Goal: Task Accomplishment & Management: Manage account settings

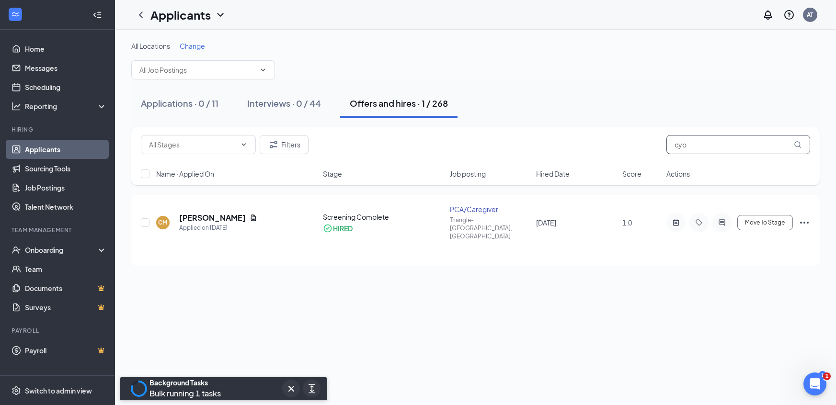
click at [692, 142] on input "cyo" at bounding box center [738, 144] width 144 height 19
type input "c"
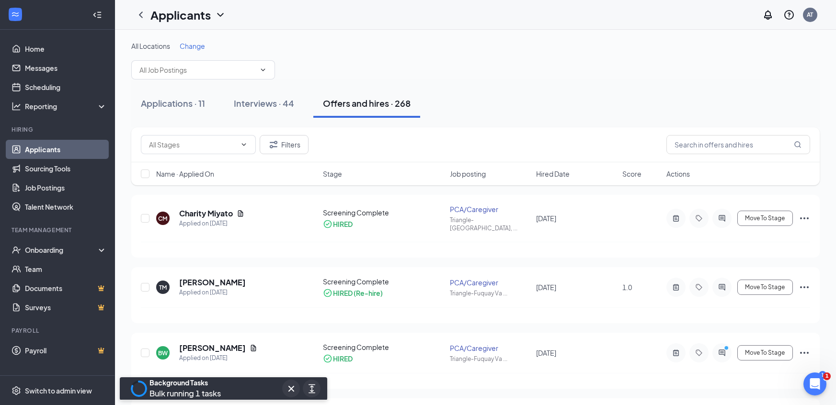
click at [188, 47] on span "Change" at bounding box center [192, 46] width 25 height 9
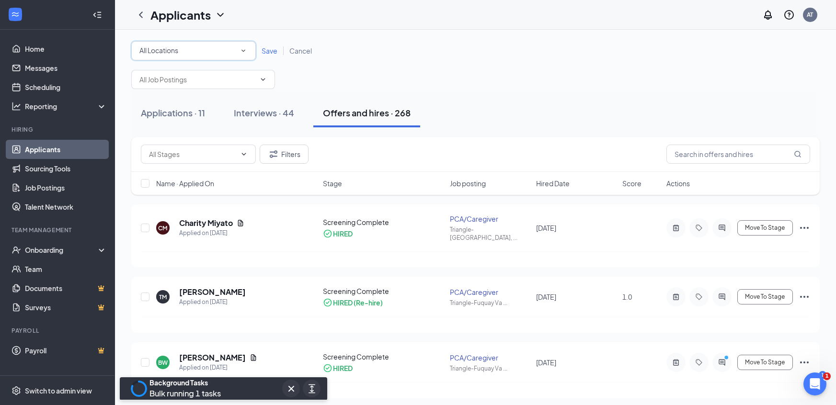
drag, startPoint x: 188, startPoint y: 47, endPoint x: 193, endPoint y: 50, distance: 5.8
click at [192, 50] on div "All Locations" at bounding box center [193, 50] width 108 height 11
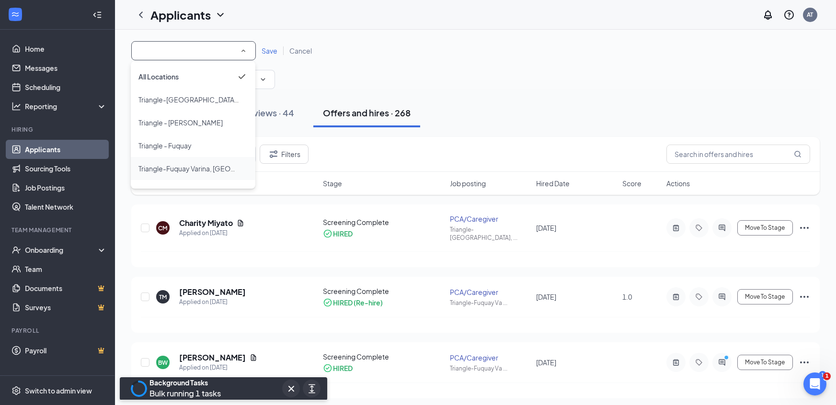
click at [202, 163] on span "Triangle-Fuquay Varina, [GEOGRAPHIC_DATA]" at bounding box center [188, 168] width 101 height 11
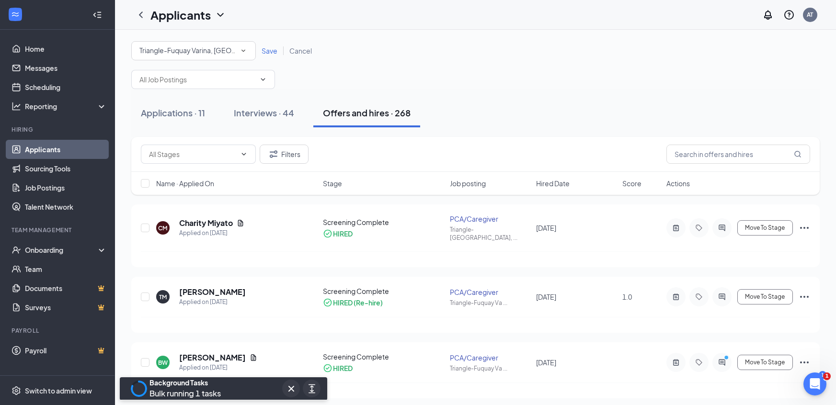
click at [267, 52] on span "Save" at bounding box center [270, 50] width 16 height 9
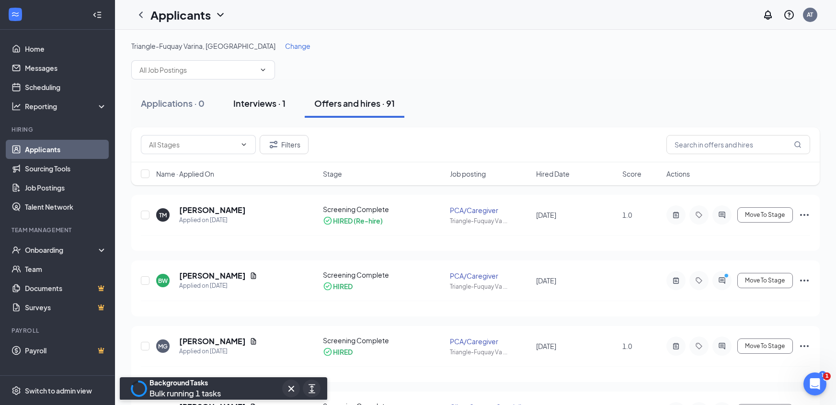
click at [255, 107] on div "Interviews · 1" at bounding box center [259, 103] width 52 height 12
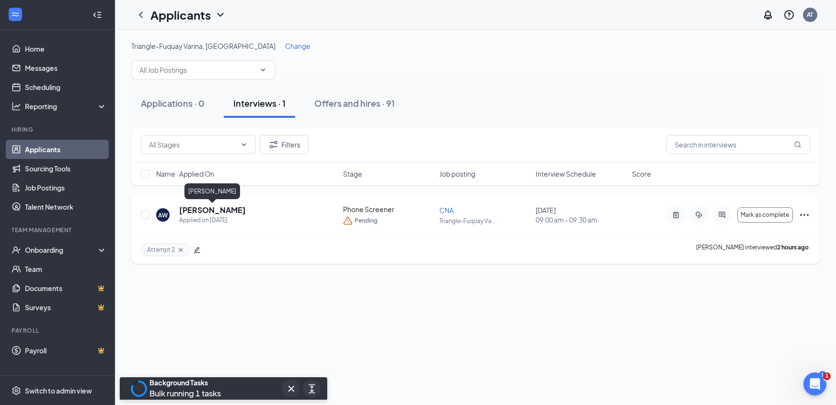
click at [230, 210] on h5 "[PERSON_NAME]" at bounding box center [212, 210] width 67 height 11
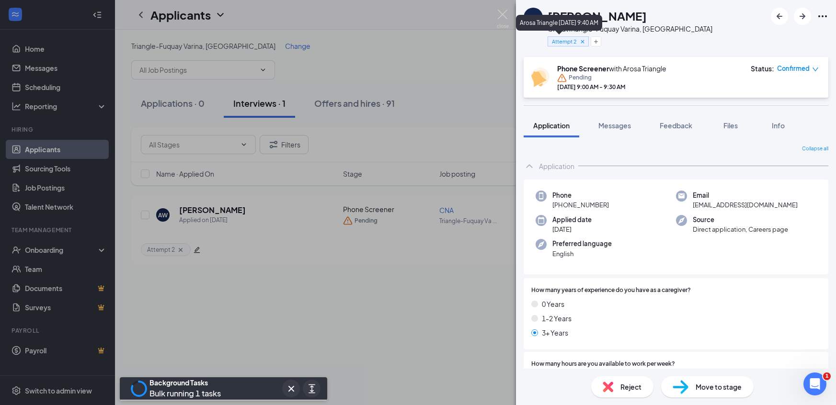
click at [581, 42] on icon "Cross" at bounding box center [582, 41] width 7 height 7
click at [577, 42] on button "Add a tag" at bounding box center [568, 41] width 43 height 10
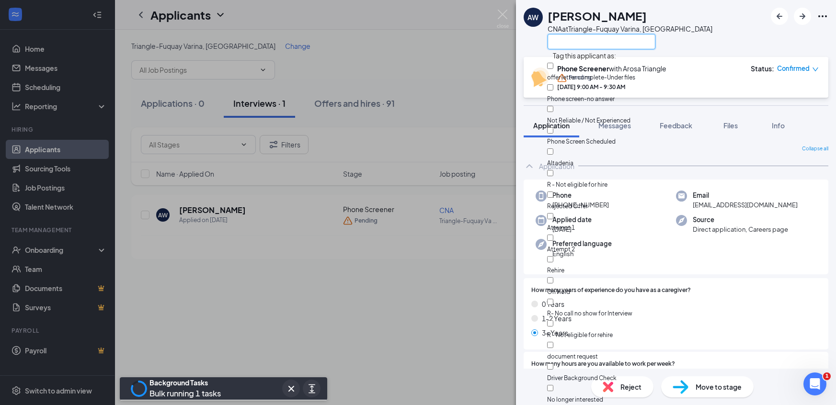
click at [595, 40] on input "text" at bounding box center [601, 41] width 108 height 15
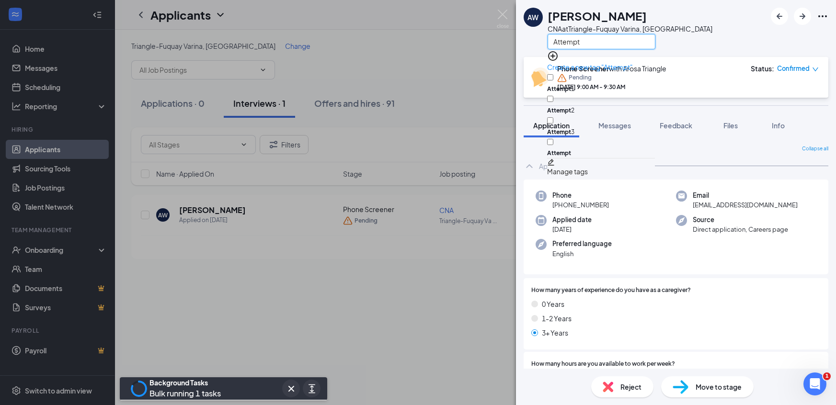
type input "Attempt"
click at [598, 115] on div "Attempt 3" at bounding box center [601, 126] width 108 height 22
checkbox input "true"
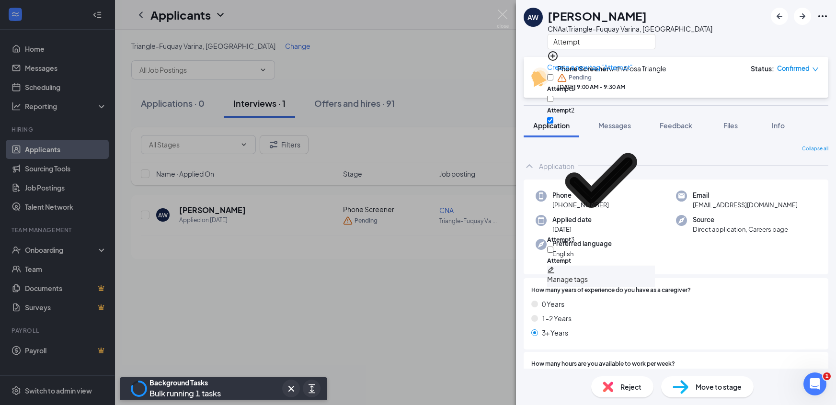
click at [710, 44] on div "AW [PERSON_NAME] CNA at Triangle-Fuquay Varina, [GEOGRAPHIC_DATA] Attempt" at bounding box center [676, 28] width 320 height 57
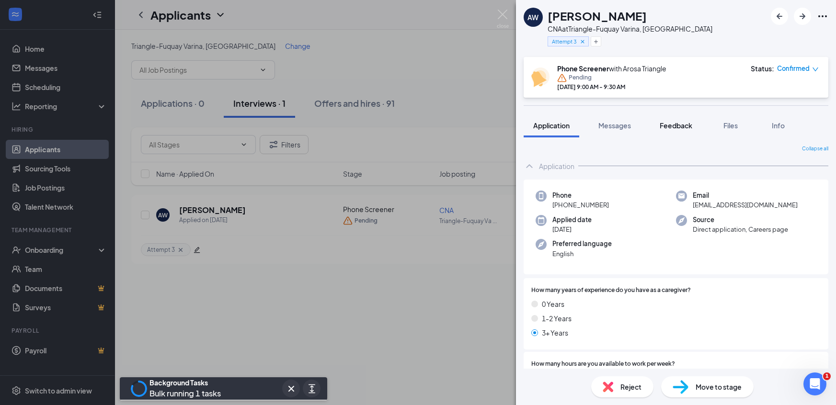
click at [683, 128] on span "Feedback" at bounding box center [676, 125] width 33 height 9
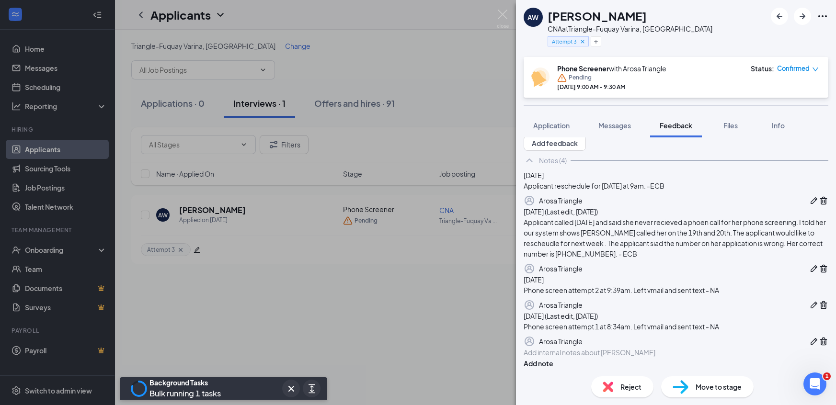
scroll to position [168, 0]
click at [609, 321] on div "Phone screen attempt 1 at 8:34am. Left vmail and sent text - NA" at bounding box center [676, 326] width 305 height 11
copy div "Phone screen attempt 1 at 8:34am. Left vmail and sent text - NA"
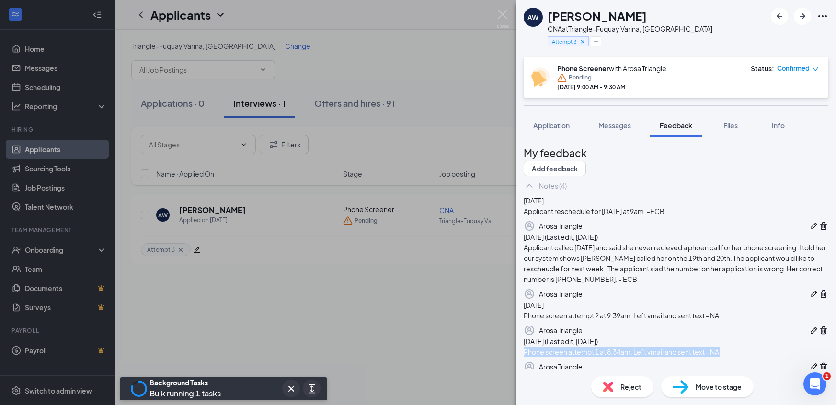
scroll to position [0, 0]
click at [500, 16] on img at bounding box center [503, 19] width 12 height 19
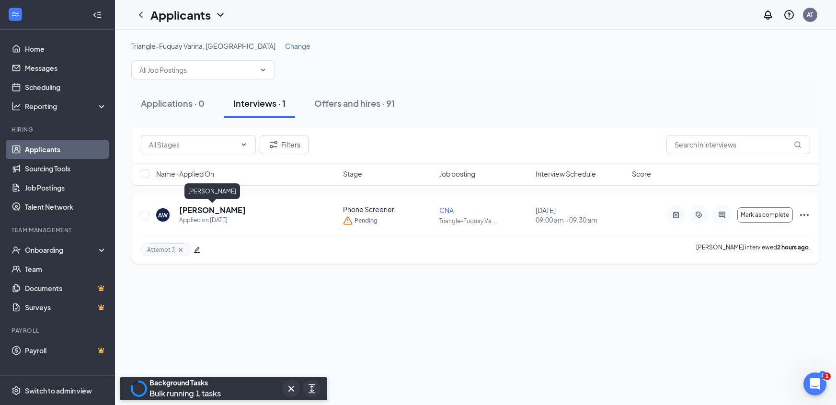
click at [214, 207] on h5 "[PERSON_NAME]" at bounding box center [212, 210] width 67 height 11
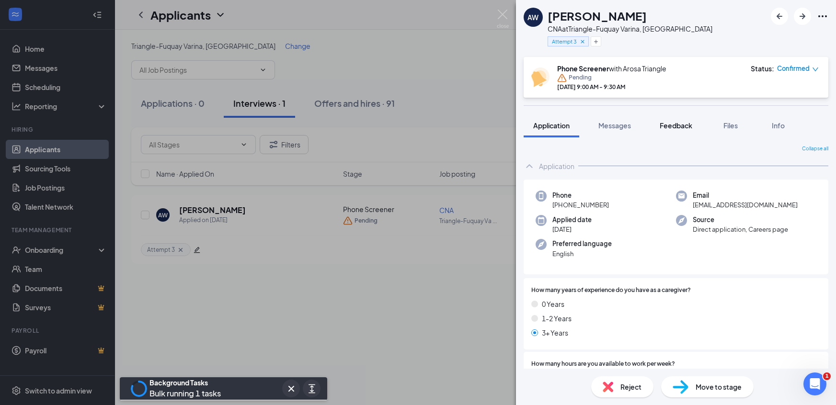
click at [676, 125] on span "Feedback" at bounding box center [676, 125] width 33 height 9
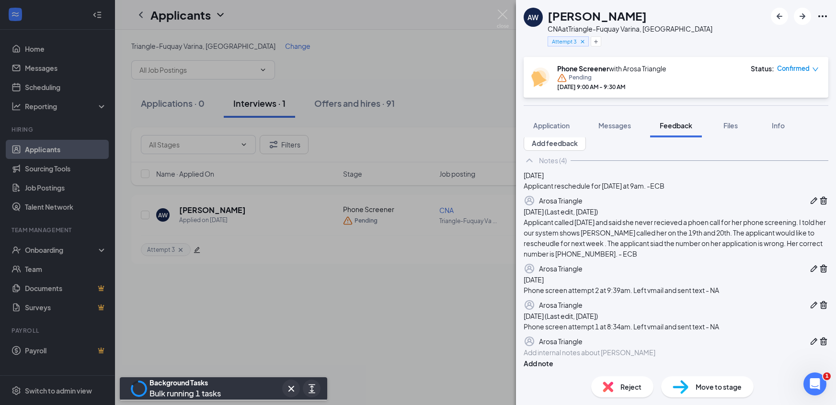
scroll to position [168, 0]
click at [621, 351] on div at bounding box center [676, 353] width 304 height 10
click at [617, 348] on span "Phone screen attempt 1 at 8:34am. Left vmail and sent text - NA" at bounding box center [621, 352] width 195 height 9
click at [640, 348] on span "Phone screen attempt 3 at 8:34am. Left vmail and sent text - NA" at bounding box center [621, 352] width 195 height 9
click at [629, 348] on span "Phone screen attempt 3 atam. Left vmail and sent text - NA" at bounding box center [614, 352] width 181 height 9
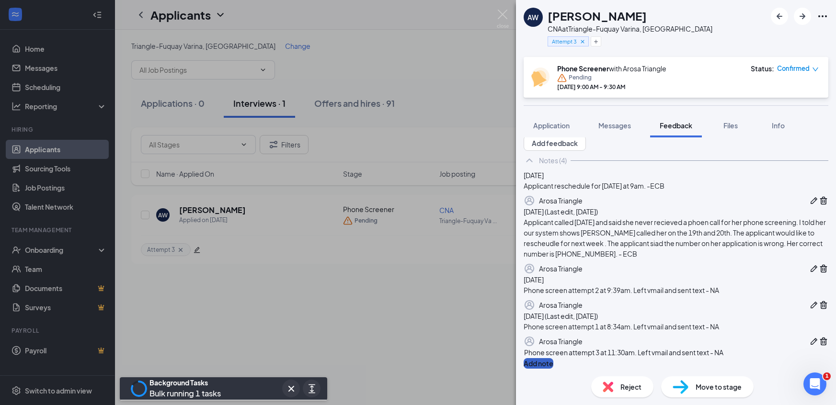
click at [553, 358] on button "Add note" at bounding box center [539, 363] width 30 height 11
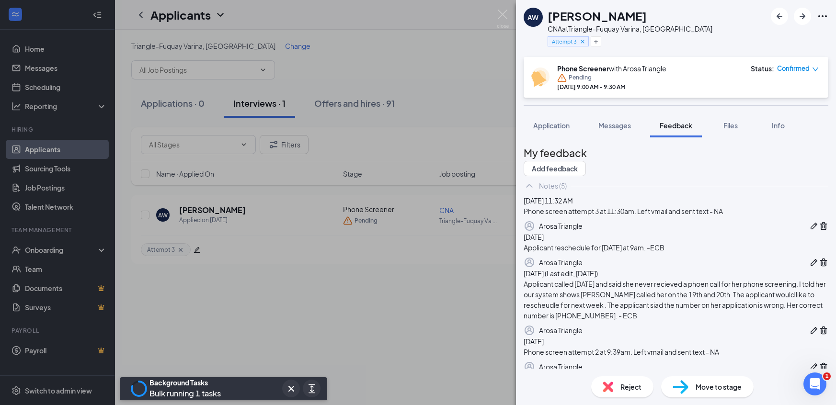
click at [602, 216] on div "Phone screen attempt 3 at 11:30am. Left vmail and sent text - NA" at bounding box center [676, 211] width 305 height 11
copy div "Phone screen attempt 3 at 11:30am. Left vmail and sent text - NA"
click at [615, 127] on span "Messages" at bounding box center [614, 125] width 33 height 9
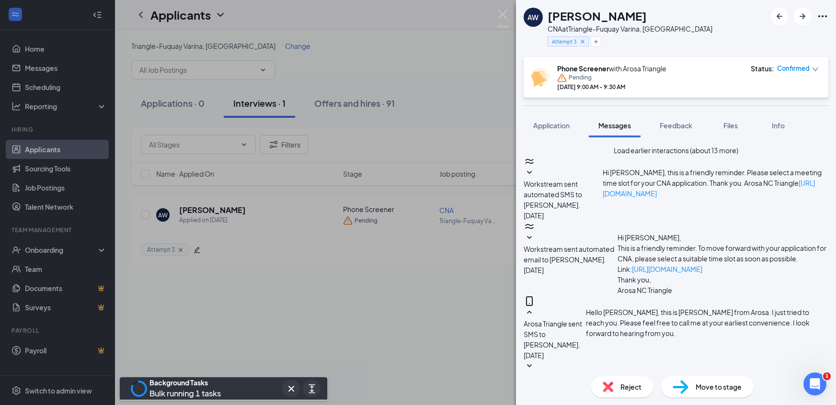
scroll to position [116, 0]
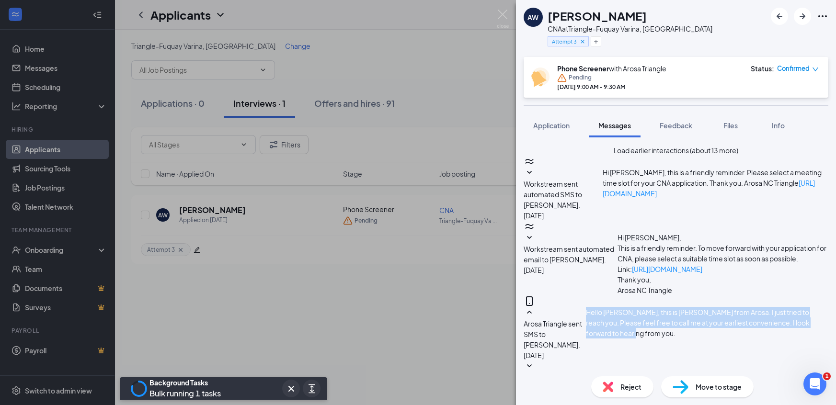
drag, startPoint x: 595, startPoint y: 188, endPoint x: 752, endPoint y: 214, distance: 159.7
click at [752, 307] on div "Hello [PERSON_NAME], this is [PERSON_NAME] from Arosa. I just tried to reach yo…" at bounding box center [707, 334] width 242 height 54
copy span "Hello [PERSON_NAME], this is [PERSON_NAME] from Arosa. I just tried to reach yo…"
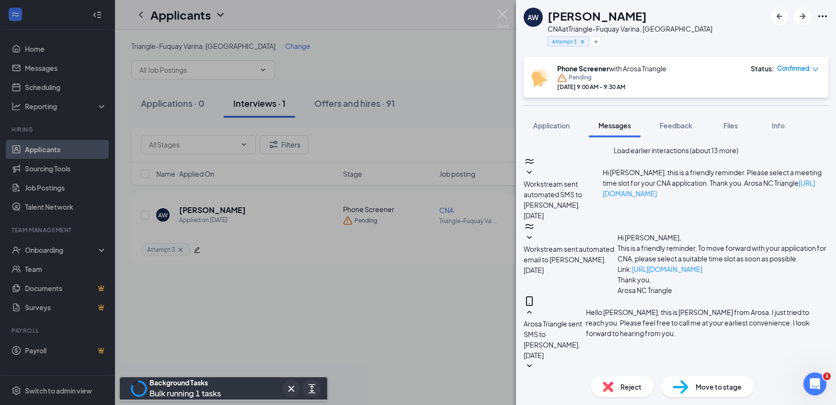
paste textarea "Hello [PERSON_NAME], this is [PERSON_NAME] from Arosa. I just tried to reach yo…"
type textarea "Hello [PERSON_NAME], this is [PERSON_NAME] from Arosa. I just tried to reach yo…"
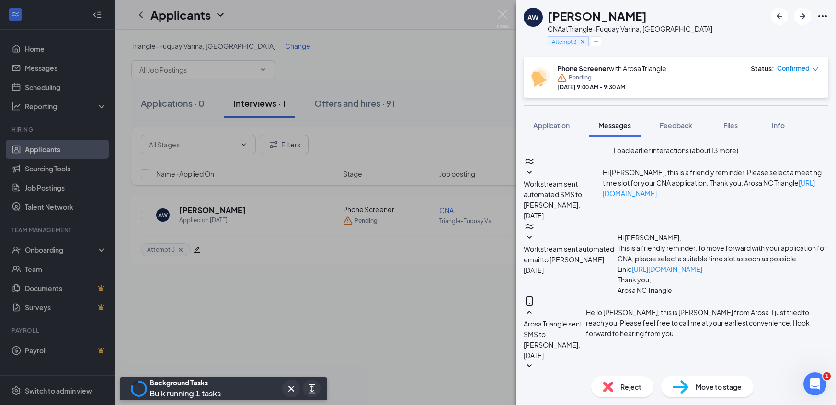
drag, startPoint x: 593, startPoint y: 197, endPoint x: 738, endPoint y: 245, distance: 152.2
copy div "Arosa Triangle sent SMS to [PERSON_NAME]. [DATE] 11:32 AM Hello [PERSON_NAME], …"
click at [677, 129] on span "Feedback" at bounding box center [676, 125] width 33 height 9
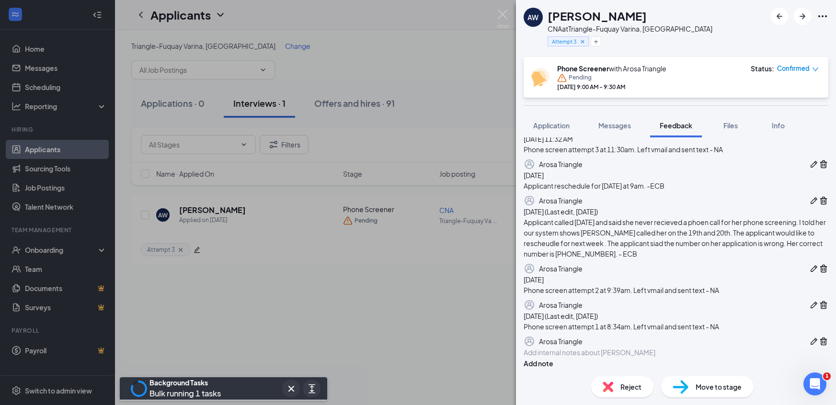
scroll to position [120, 0]
click at [631, 385] on span "Reject" at bounding box center [631, 387] width 21 height 11
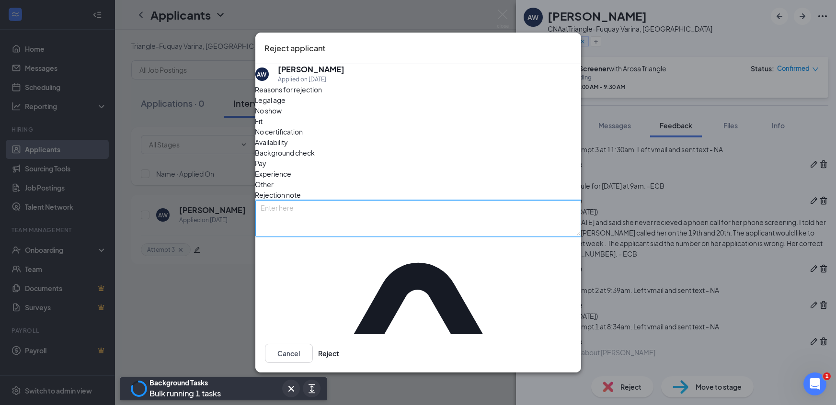
click at [336, 203] on textarea at bounding box center [418, 218] width 326 height 36
type textarea "N"
click at [383, 205] on textarea "No response after 3 attempts to reach applicant - NA" at bounding box center [418, 218] width 326 height 36
type textarea "No response after 3 attempts to reach the applicant - NA"
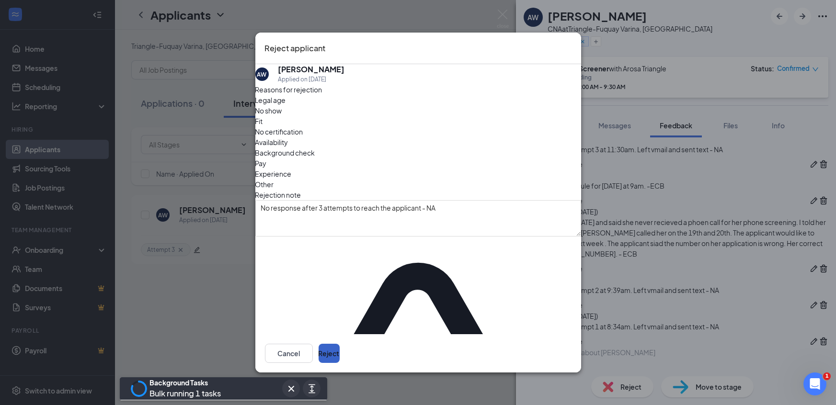
click at [340, 344] on button "Reject" at bounding box center [329, 353] width 21 height 19
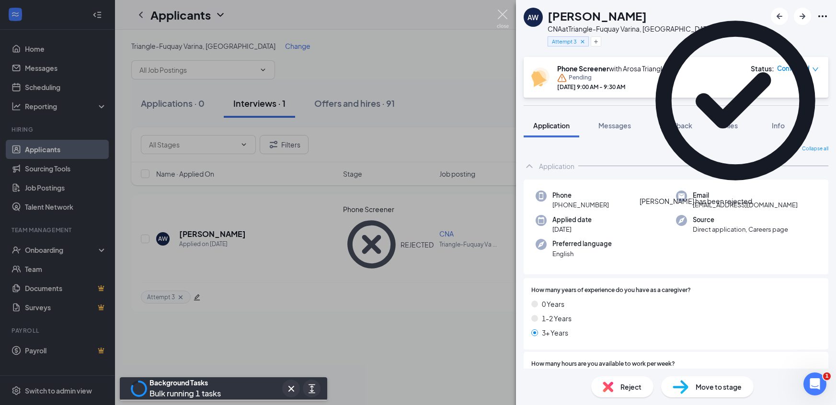
click at [501, 18] on img at bounding box center [503, 19] width 12 height 19
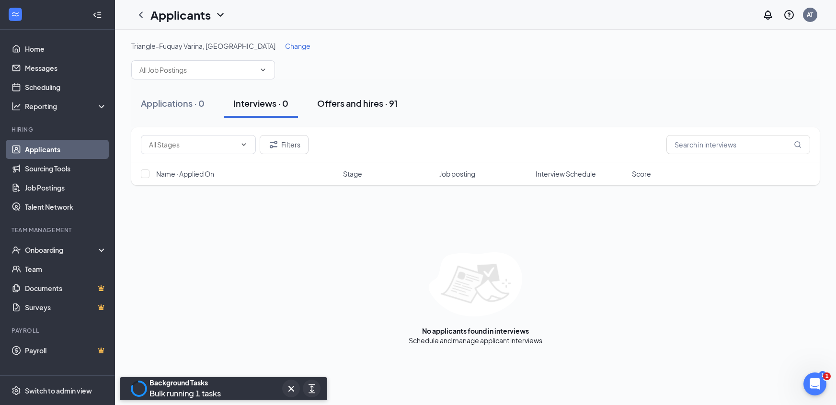
click at [349, 106] on div "Offers and hires · 91" at bounding box center [357, 103] width 80 height 12
